Goal: Task Accomplishment & Management: Manage account settings

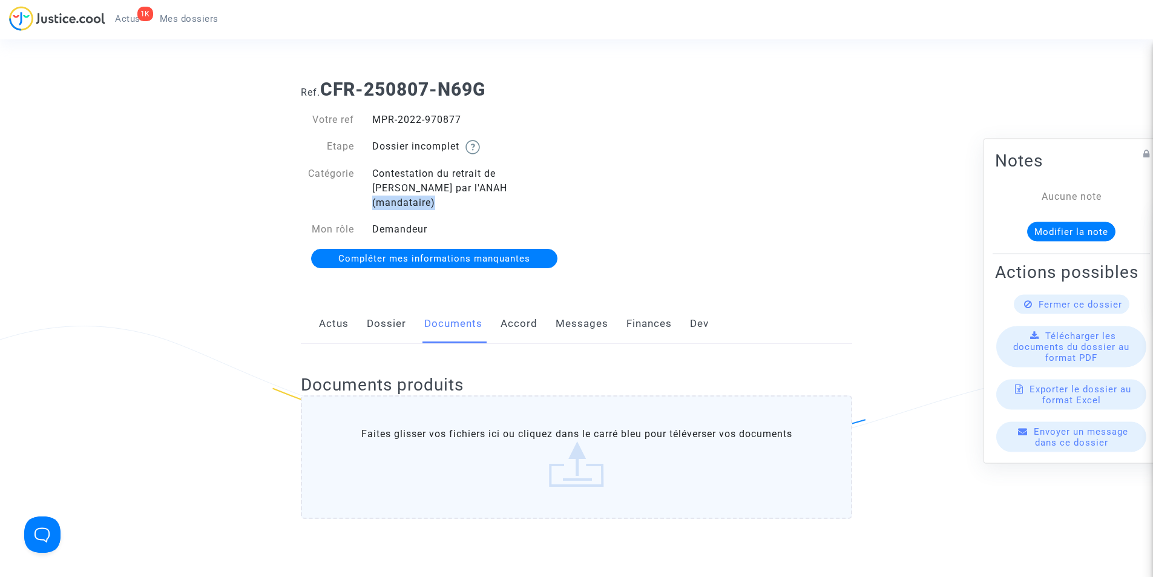
click at [174, 16] on span "Mes dossiers" at bounding box center [189, 18] width 59 height 11
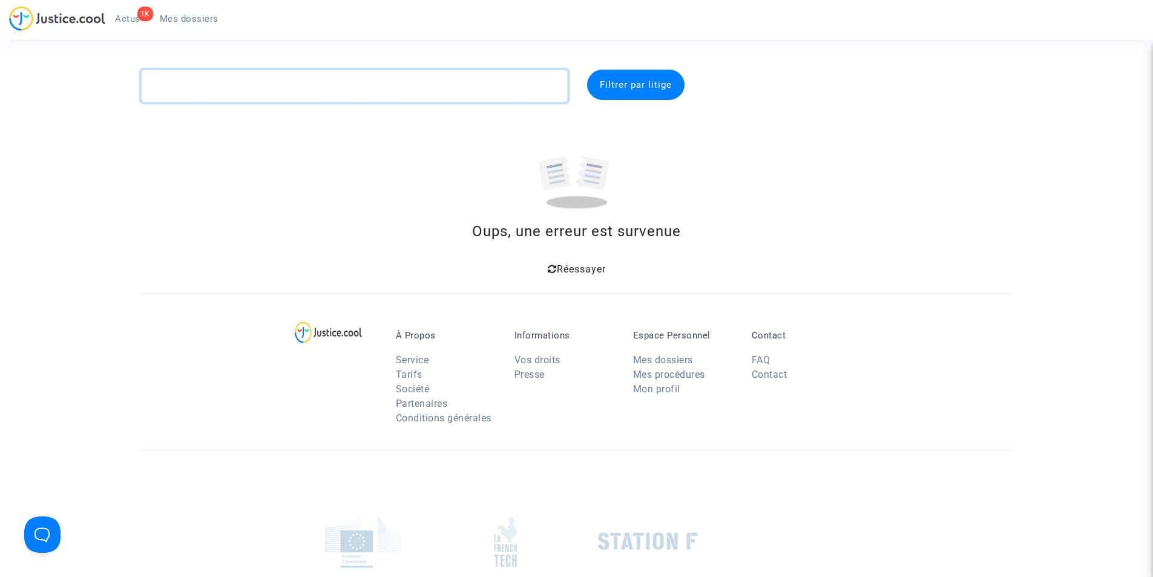
click at [304, 91] on textarea at bounding box center [354, 86] width 427 height 33
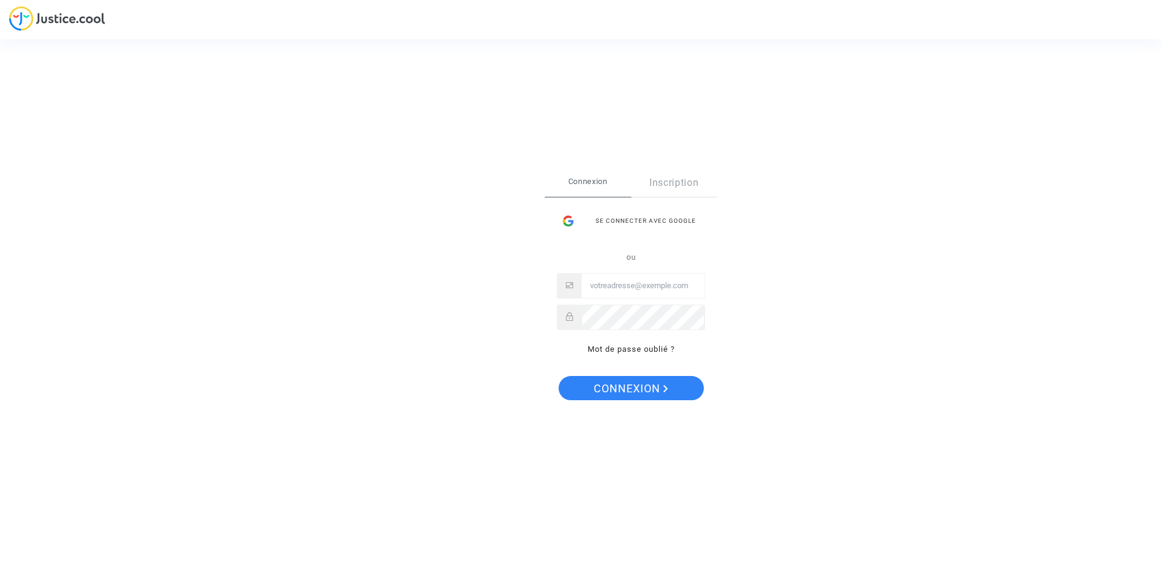
type input "contact@onrbat.fr"
click at [675, 393] on button "Connexion" at bounding box center [630, 388] width 145 height 24
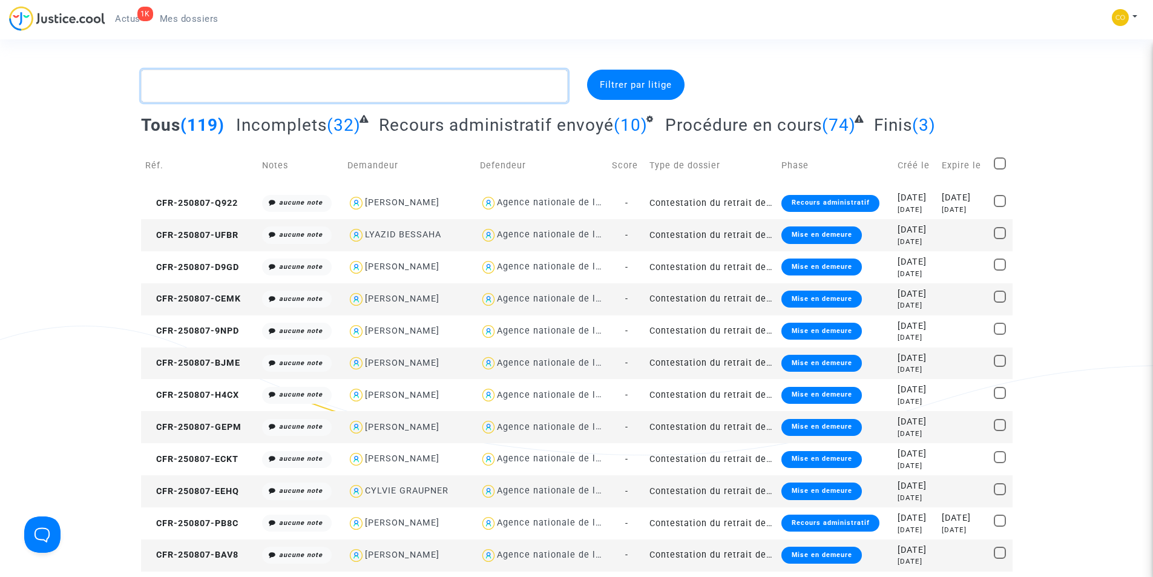
click at [302, 93] on textarea at bounding box center [354, 86] width 427 height 33
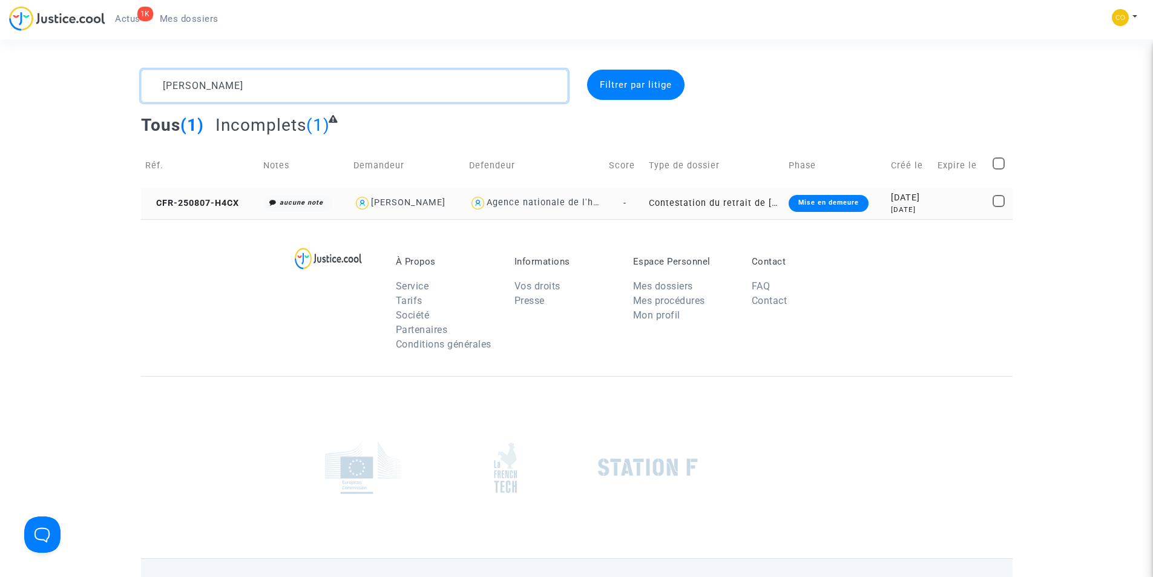
type textarea "[PERSON_NAME]"
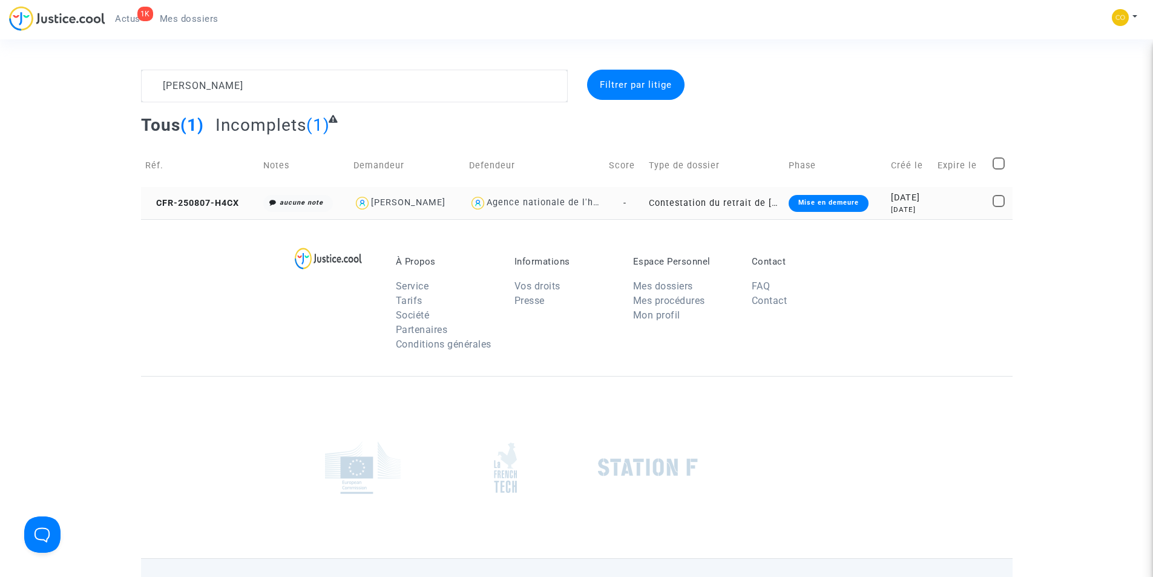
click at [797, 203] on div "Mise en demeure" at bounding box center [828, 203] width 80 height 17
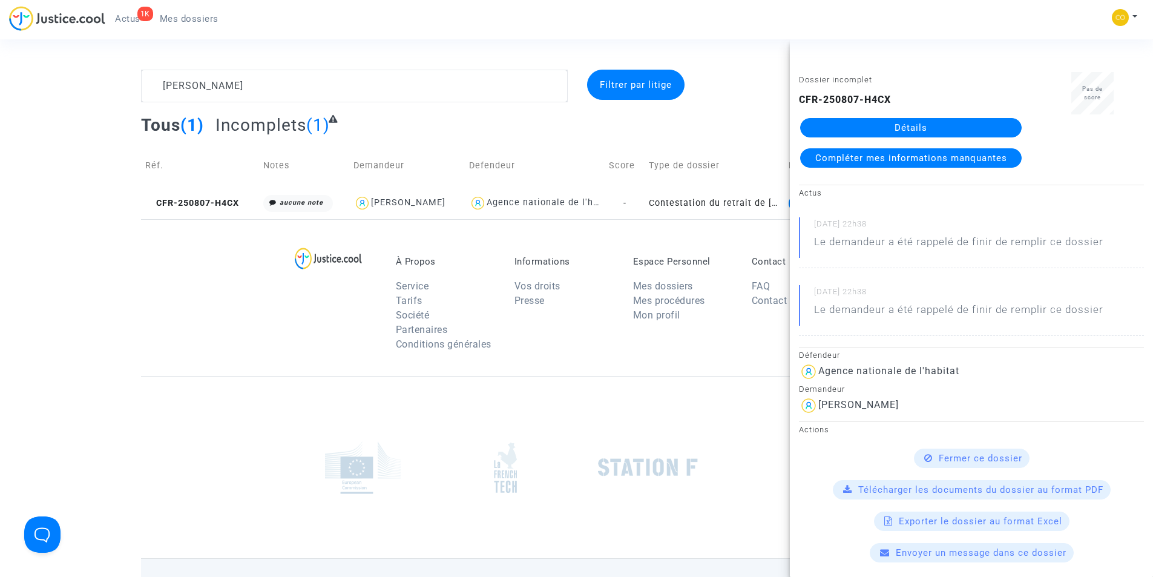
click at [849, 133] on link "Détails" at bounding box center [910, 127] width 221 height 19
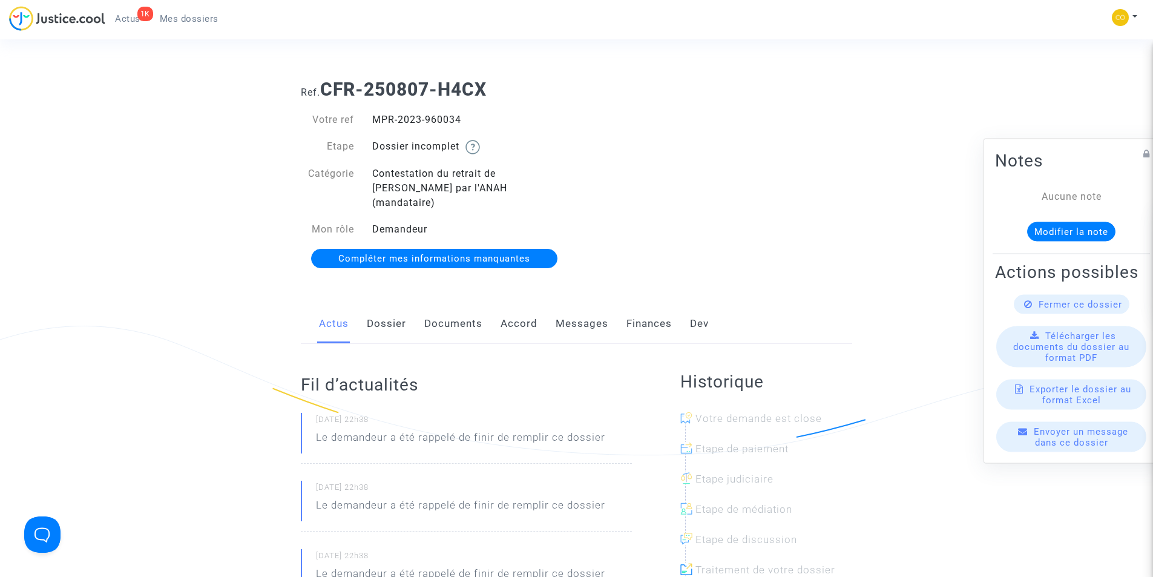
click at [461, 307] on link "Documents" at bounding box center [453, 324] width 58 height 40
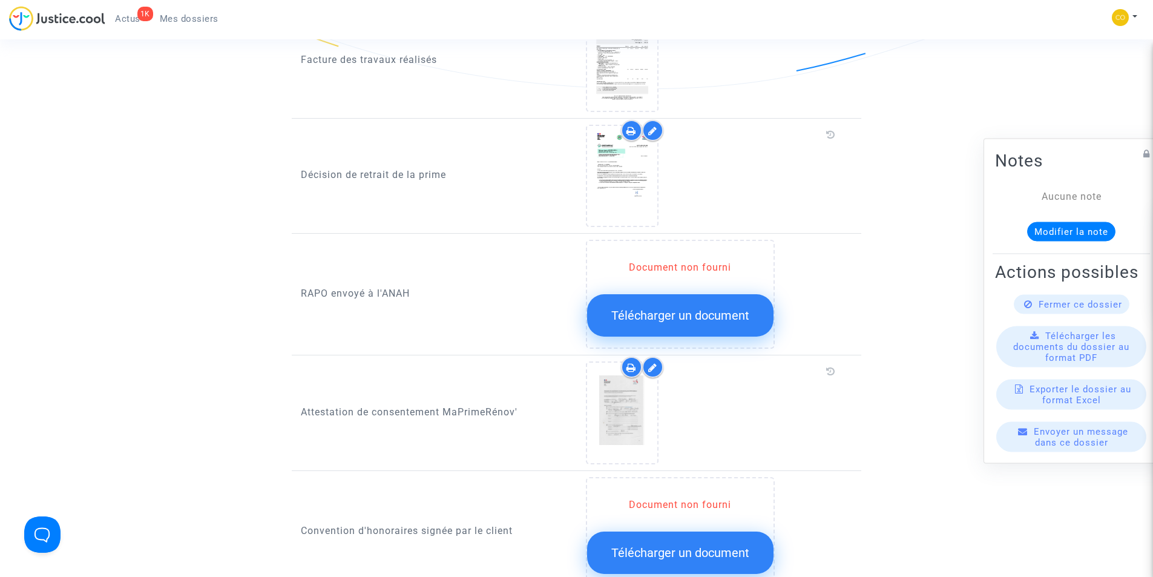
scroll to position [1029, 0]
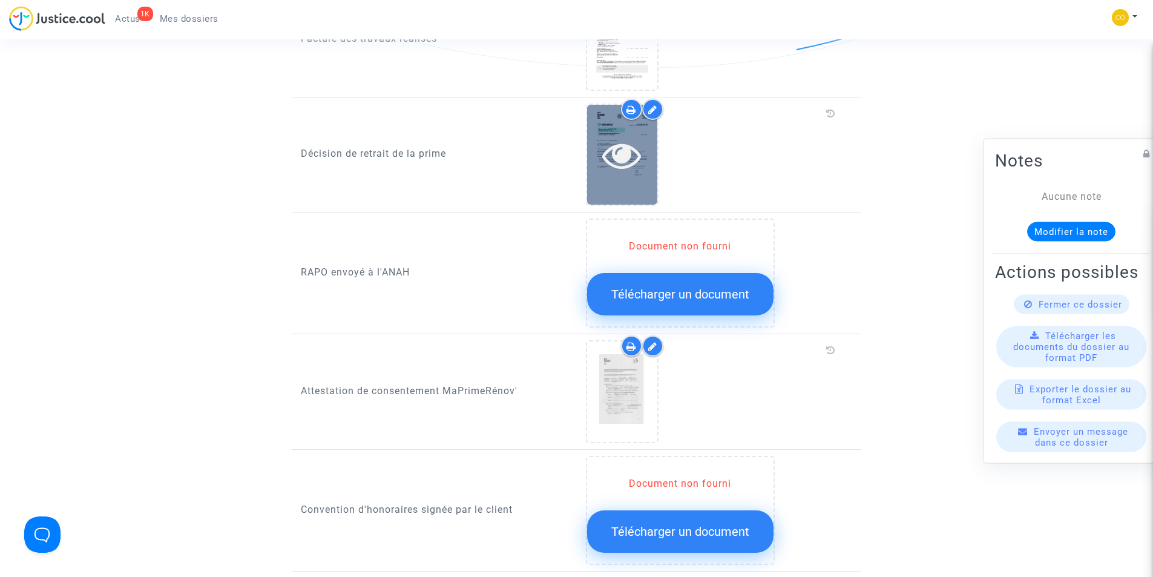
click at [625, 140] on icon at bounding box center [621, 155] width 39 height 39
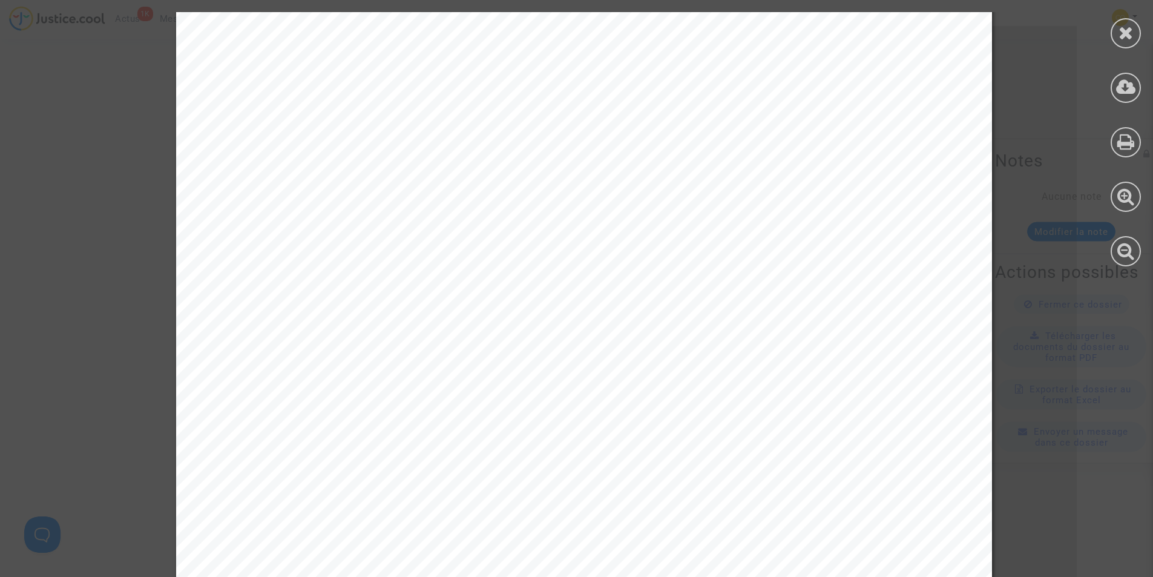
scroll to position [242, 0]
click at [1127, 37] on icon at bounding box center [1125, 33] width 15 height 18
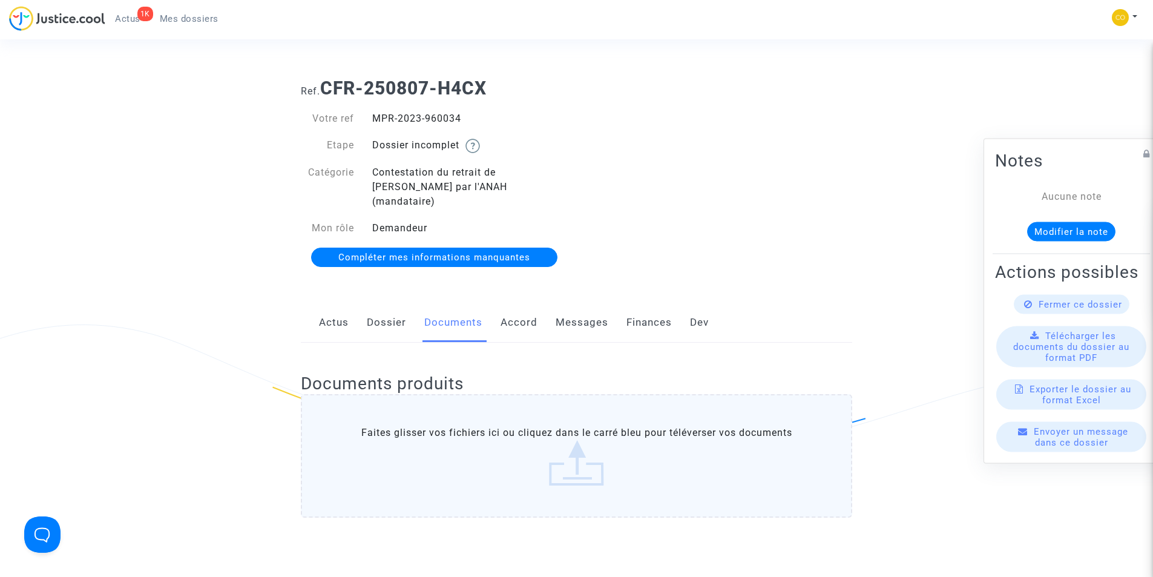
scroll to position [0, 0]
click at [195, 20] on span "Mes dossiers" at bounding box center [189, 18] width 59 height 11
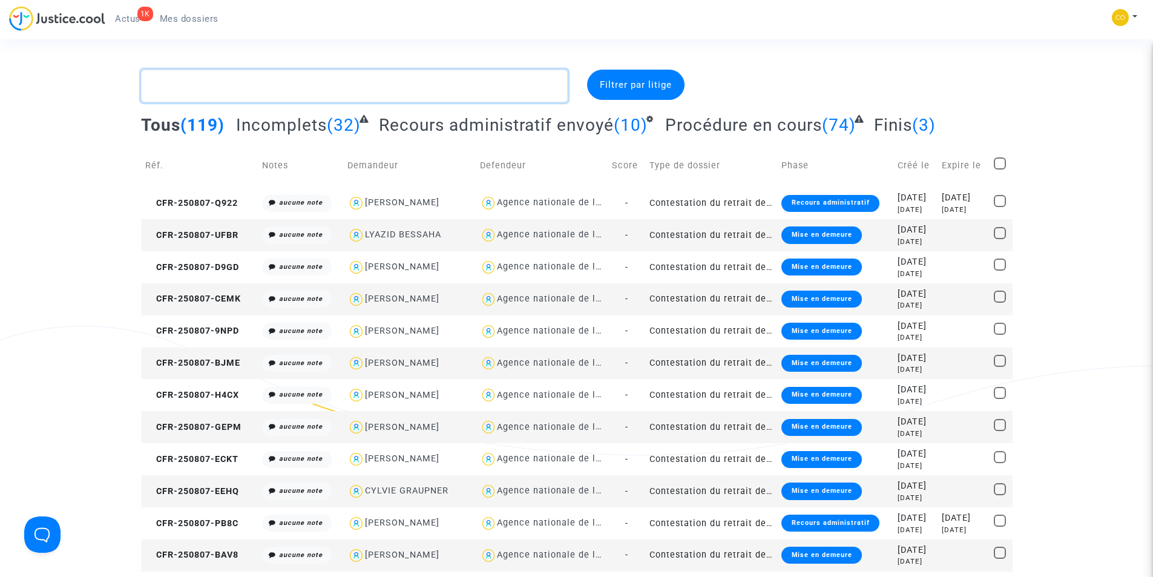
click at [240, 88] on textarea at bounding box center [354, 86] width 427 height 33
click at [344, 88] on textarea at bounding box center [354, 86] width 427 height 33
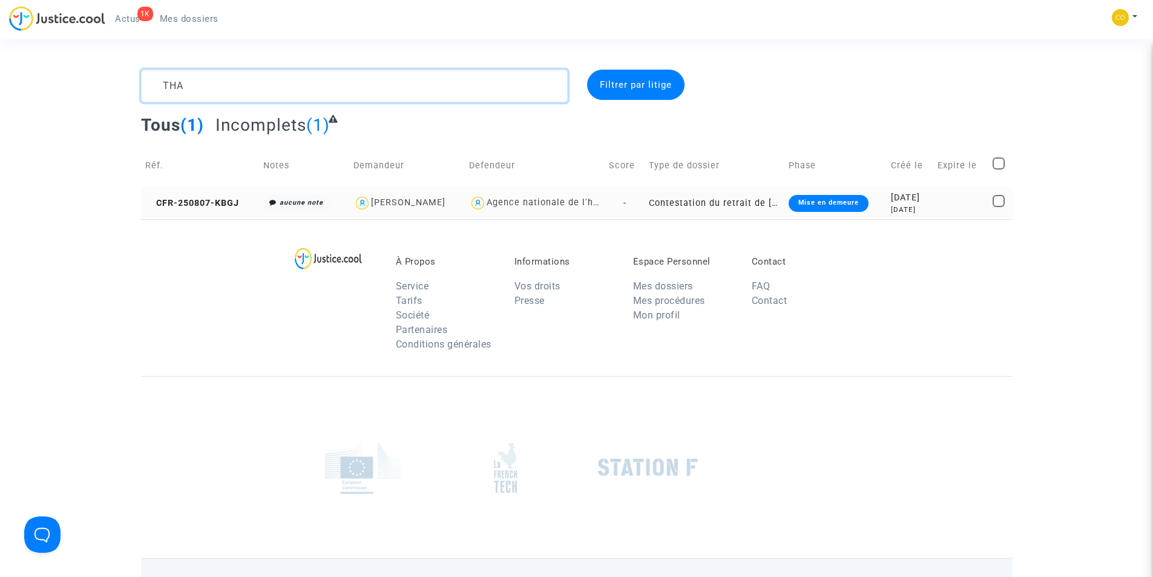
type textarea "THA"
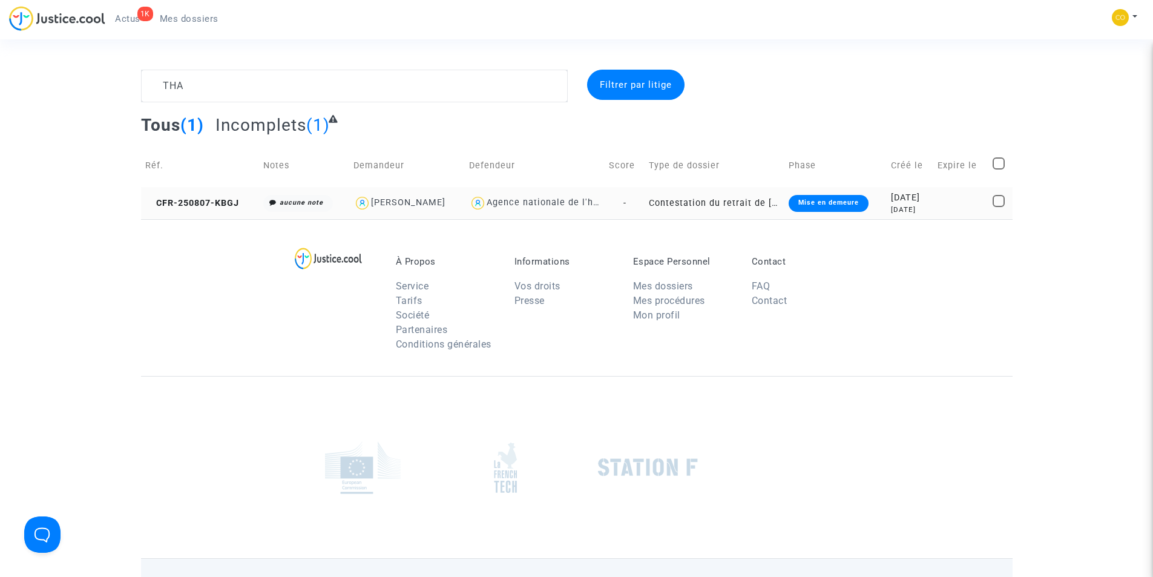
click at [843, 201] on div "Mise en demeure" at bounding box center [828, 203] width 80 height 17
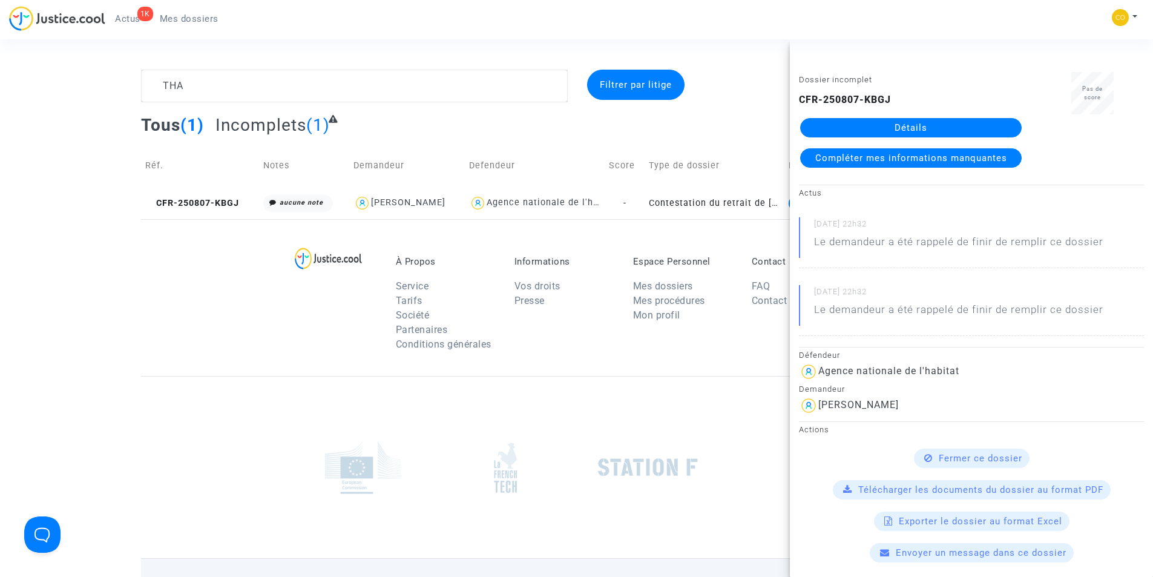
click at [871, 129] on link "Détails" at bounding box center [910, 127] width 221 height 19
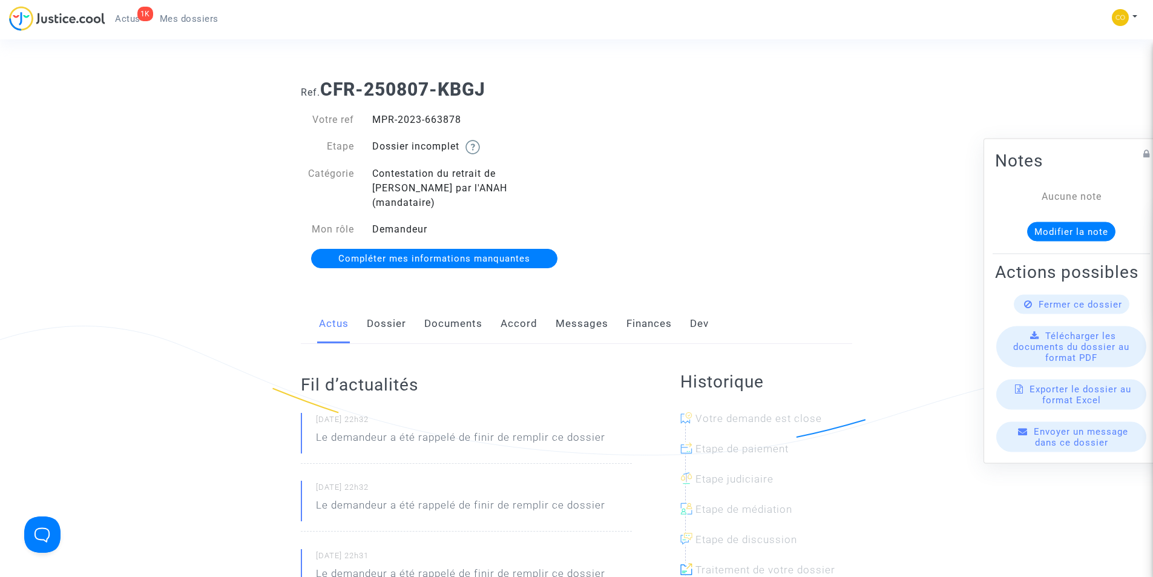
click at [472, 307] on link "Documents" at bounding box center [453, 324] width 58 height 40
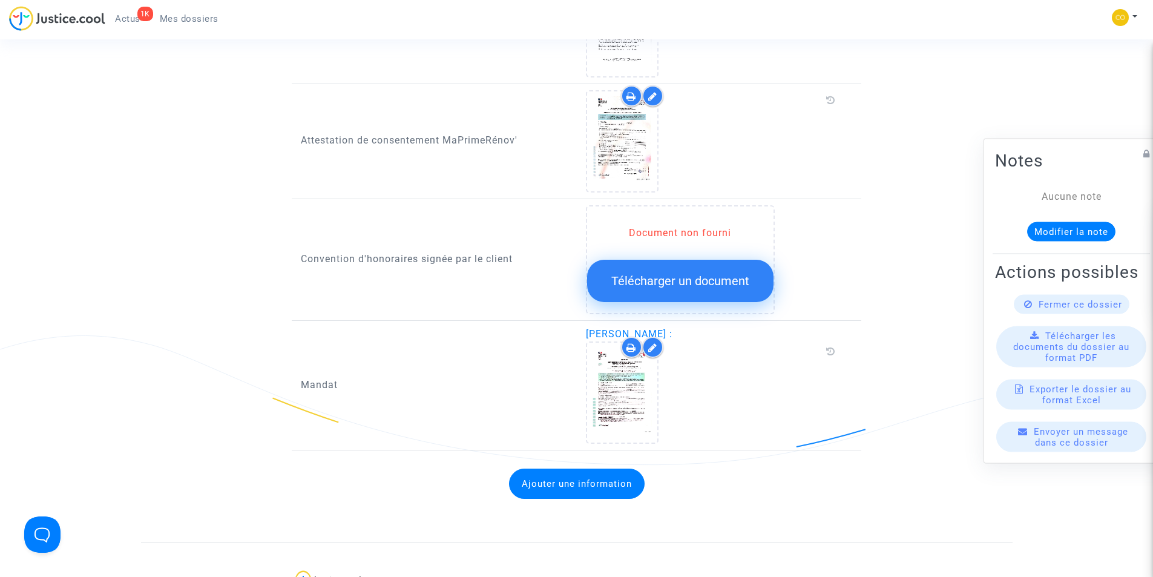
scroll to position [1271, 0]
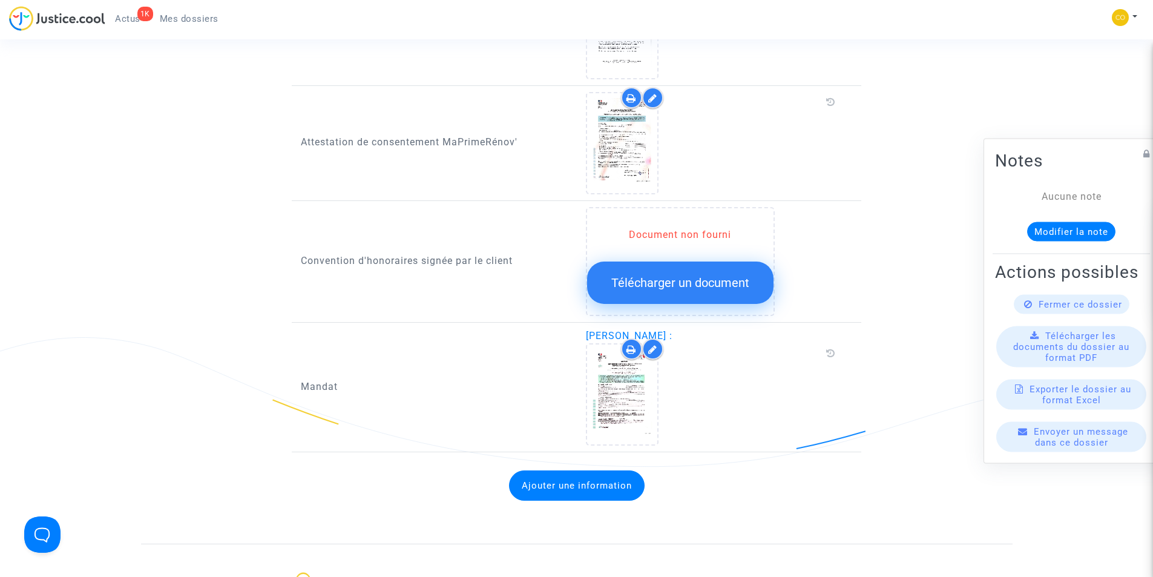
click at [639, 275] on span "Télécharger un document" at bounding box center [680, 282] width 138 height 15
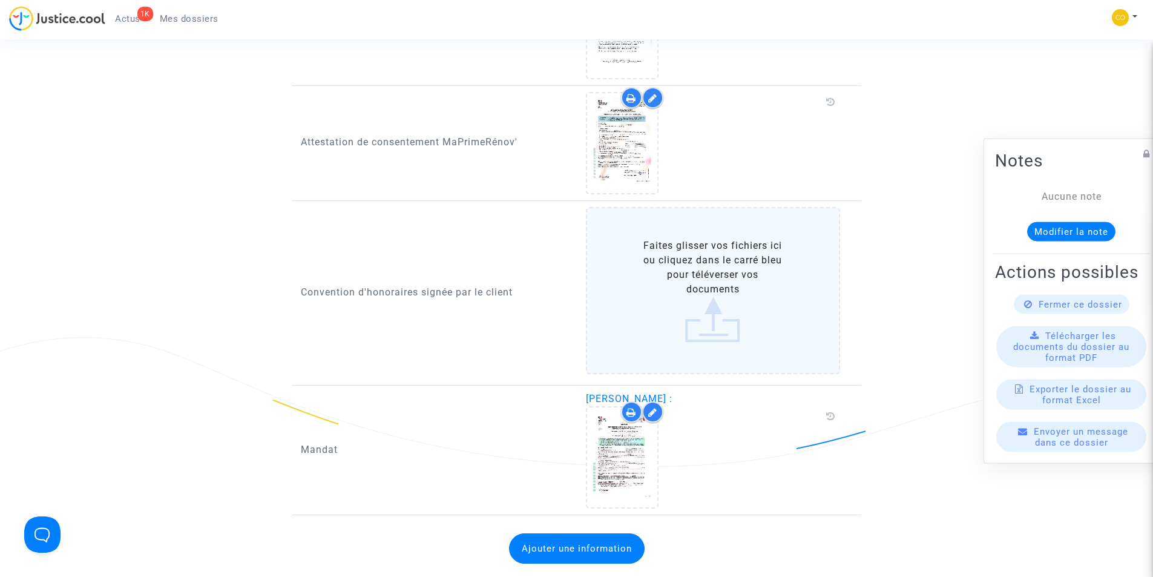
click at [695, 324] on label "Faites glisser vos fichiers ici ou cliquez dans le carré bleu pour téléverser v…" at bounding box center [713, 290] width 255 height 167
click at [0, 0] on input "Faites glisser vos fichiers ici ou cliquez dans le carré bleu pour téléverser v…" at bounding box center [0, 0] width 0 height 0
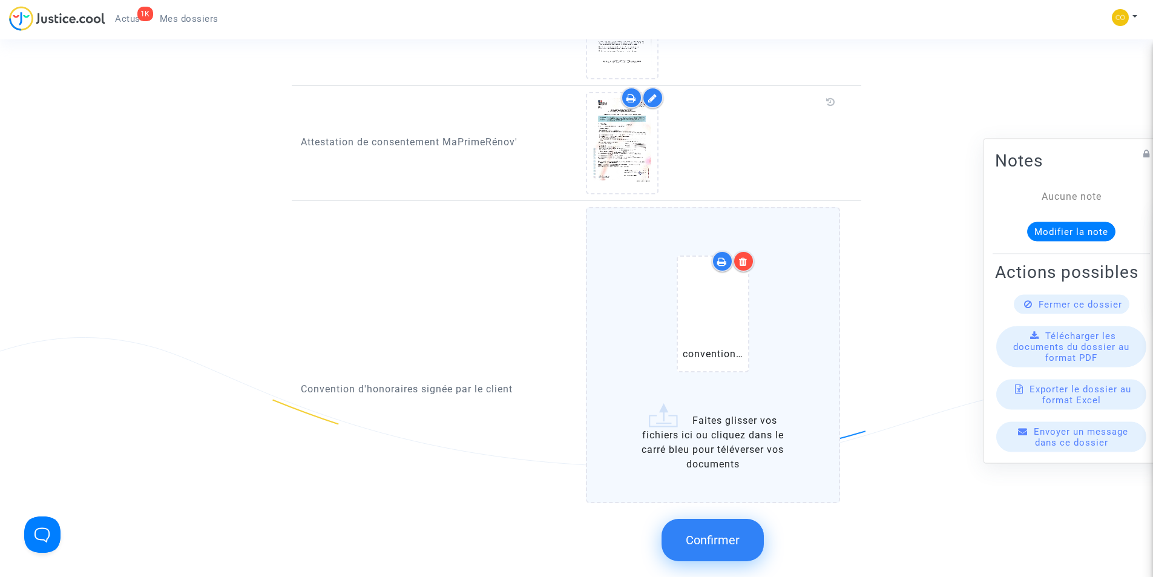
click at [692, 532] on span "Confirmer" at bounding box center [713, 539] width 54 height 15
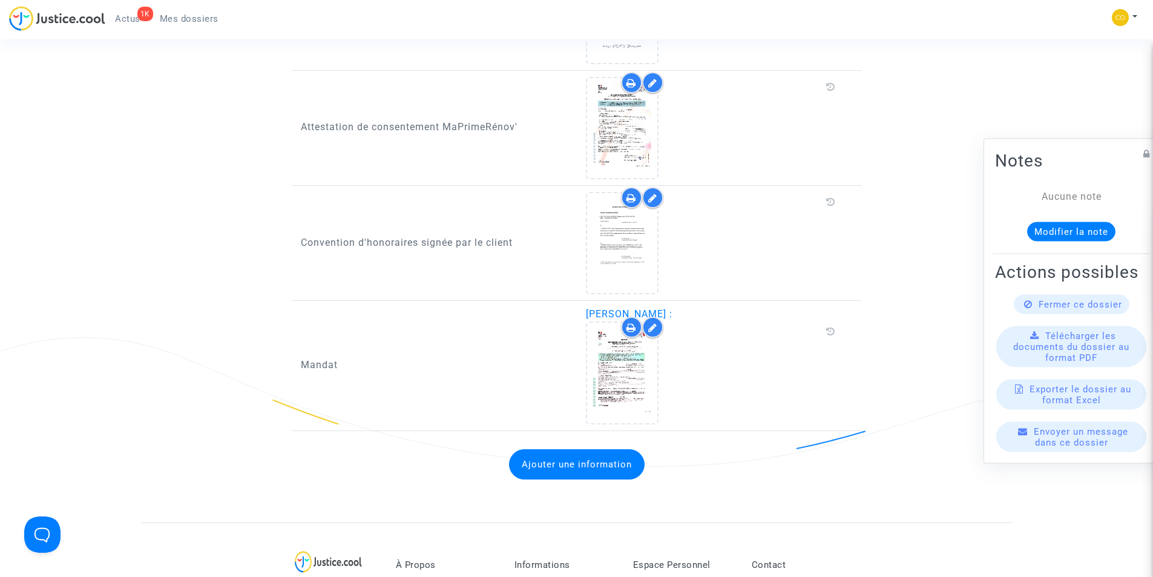
click at [187, 18] on span "Mes dossiers" at bounding box center [189, 18] width 59 height 11
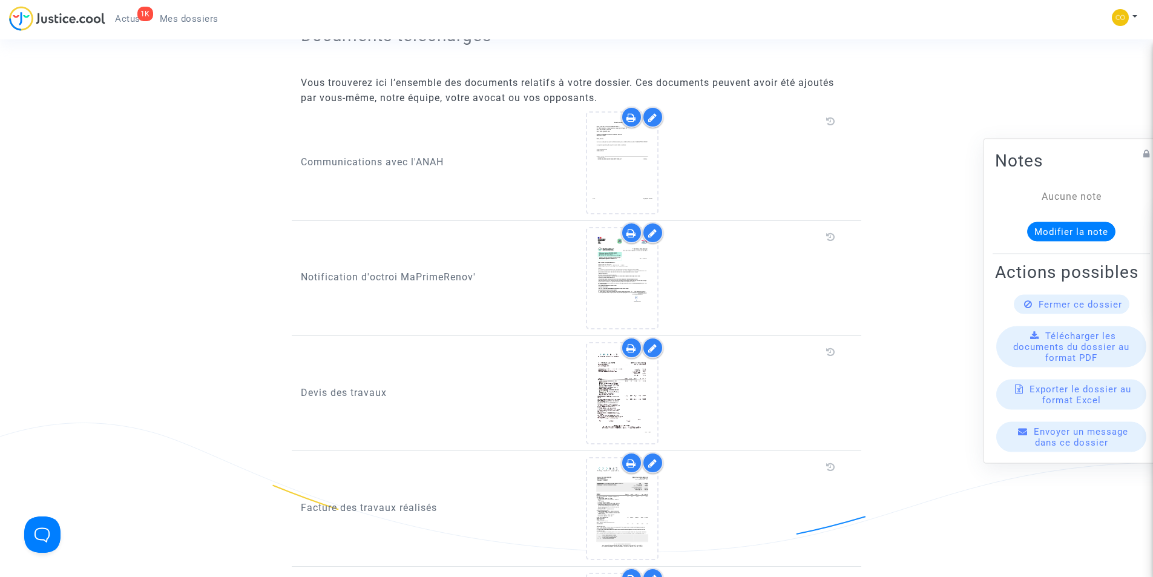
click at [187, 18] on span "Mes dossiers" at bounding box center [189, 18] width 59 height 11
click at [178, 17] on span "Mes dossiers" at bounding box center [189, 18] width 59 height 11
